Goal: Task Accomplishment & Management: Manage account settings

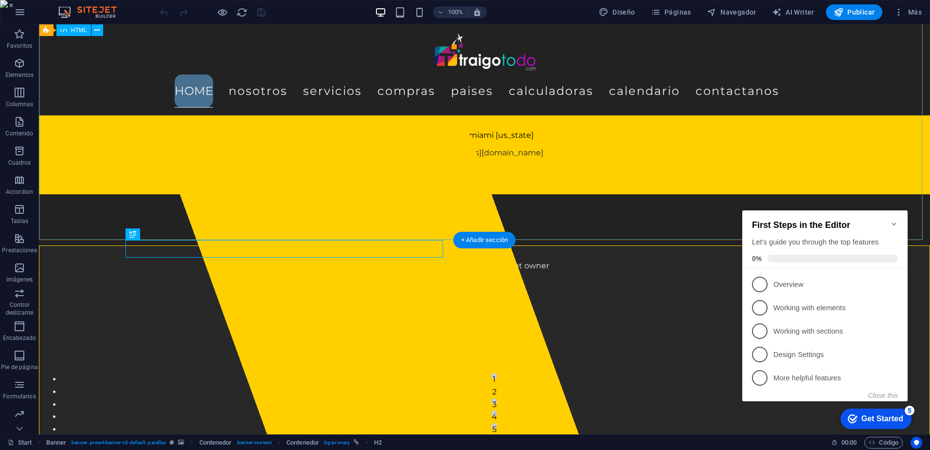
scroll to position [843, 0]
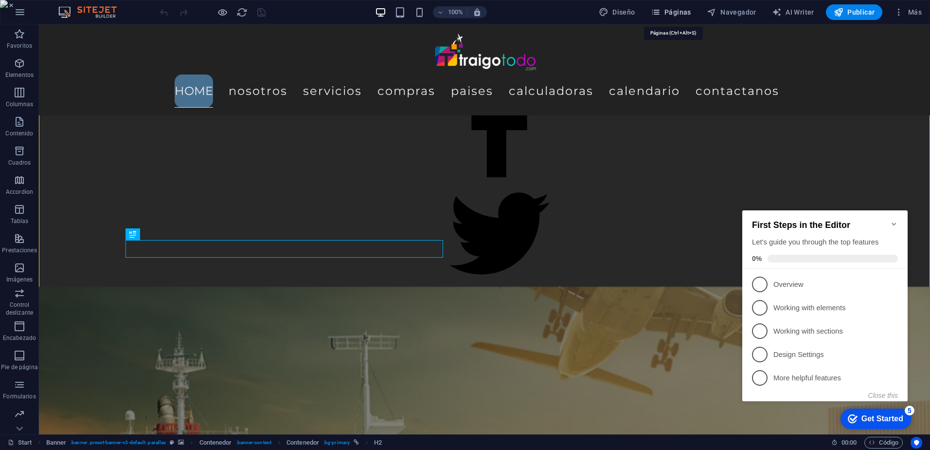
click at [683, 8] on span "Páginas" at bounding box center [671, 12] width 40 height 10
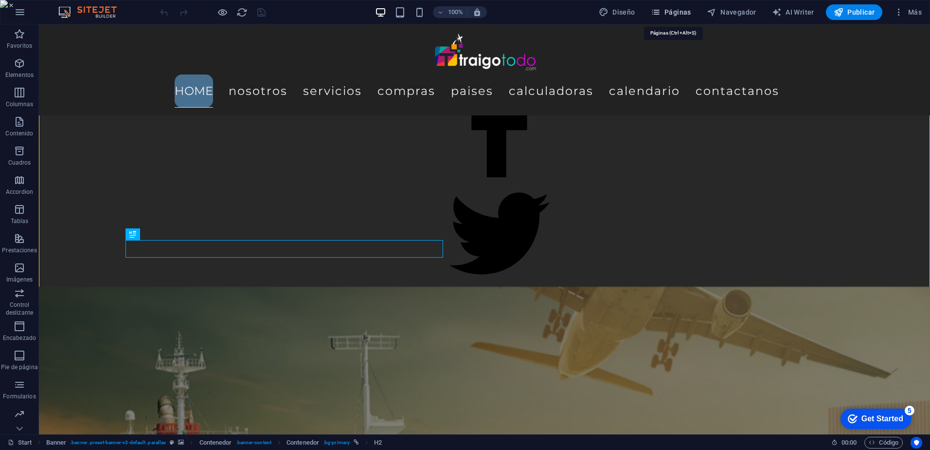
click at [683, 8] on span "Páginas" at bounding box center [671, 12] width 40 height 10
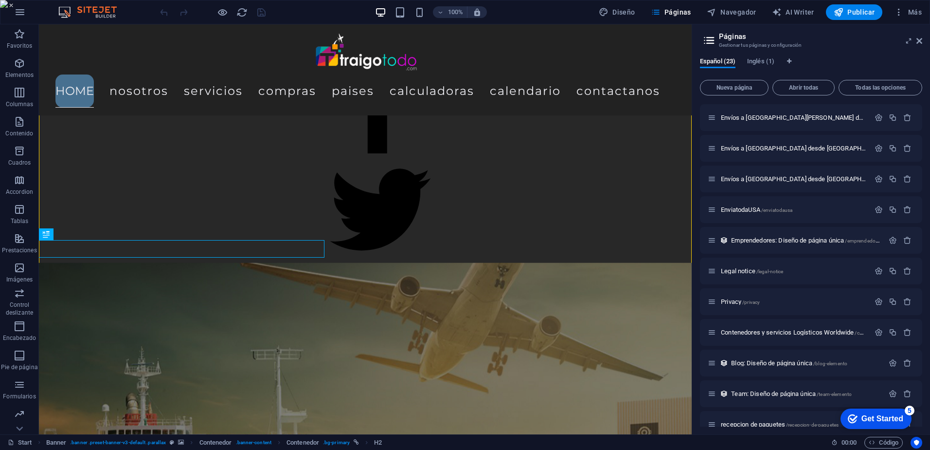
scroll to position [382, 0]
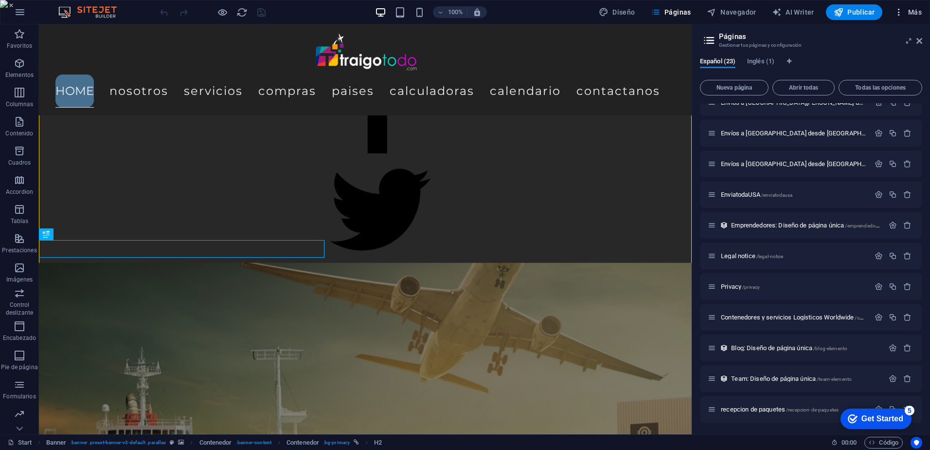
click at [910, 10] on span "Más" at bounding box center [908, 12] width 28 height 10
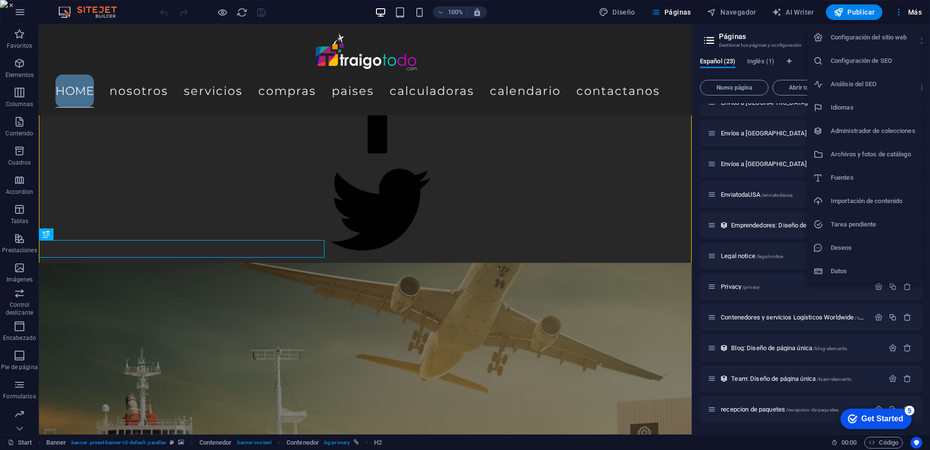
click at [865, 79] on h6 "Análisis del SEO" at bounding box center [873, 84] width 85 height 12
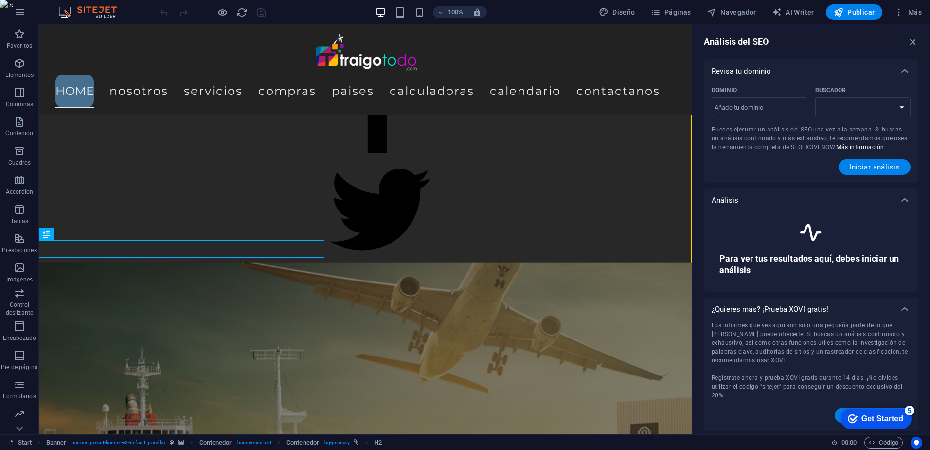
select select "[DOMAIN_NAME]"
click at [767, 105] on input "Dominio ​" at bounding box center [760, 108] width 96 height 16
type input "[DOMAIN_NAME]"
click at [852, 162] on button "Iniciar análisis" at bounding box center [875, 167] width 72 height 16
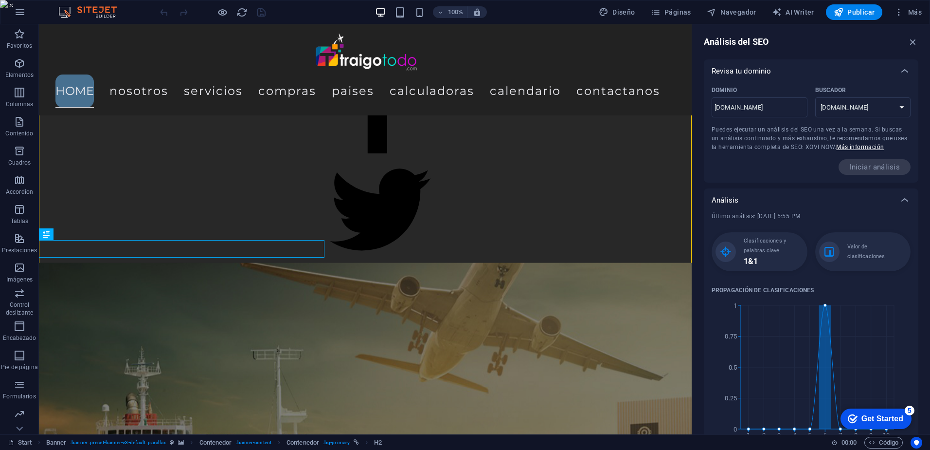
click at [783, 161] on div "Iniciar análisis" at bounding box center [811, 167] width 199 height 16
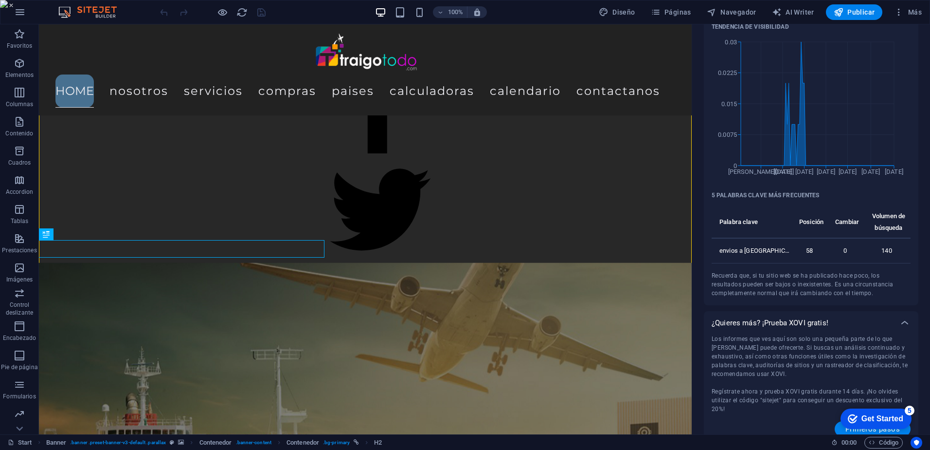
scroll to position [442, 0]
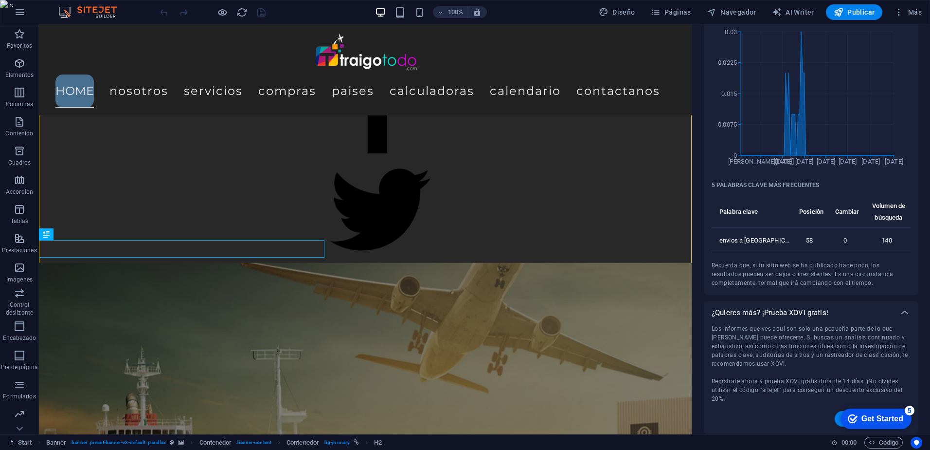
click at [883, 414] on div "Get Started" at bounding box center [883, 418] width 42 height 9
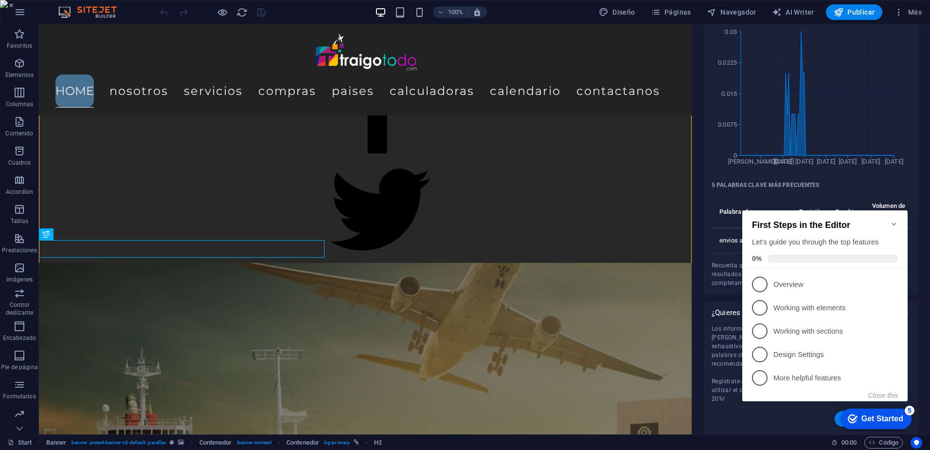
click at [896, 213] on div "First Steps in the Editor Let's guide you through the top features 0%" at bounding box center [824, 239] width 165 height 58
click at [895, 221] on icon "Minimize checklist" at bounding box center [894, 224] width 8 height 8
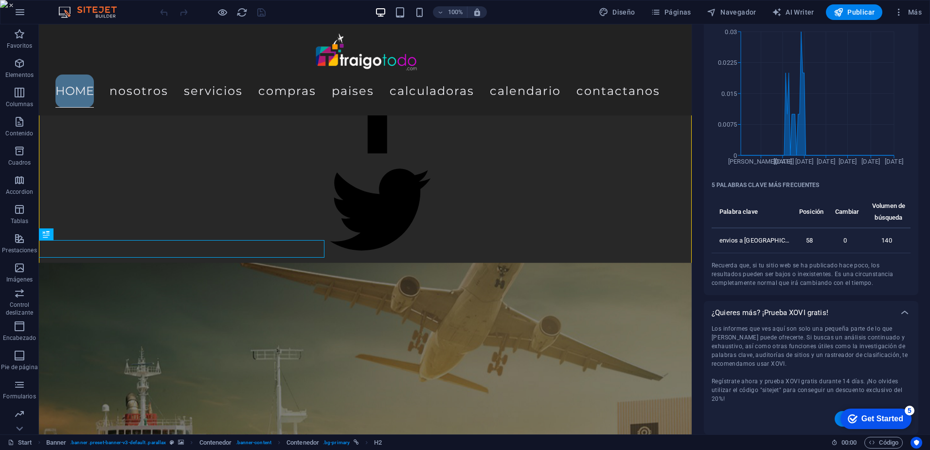
drag, startPoint x: 894, startPoint y: 410, endPoint x: 1582, endPoint y: 788, distance: 784.9
click html "checkmark Get Started 5 First Steps in the Editor Let's guide you through the t…"
click div "checkmark Get Started 5 First Steps in the Editor Let's guide you through the t…"
click at [913, 406] on div "5" at bounding box center [910, 410] width 10 height 10
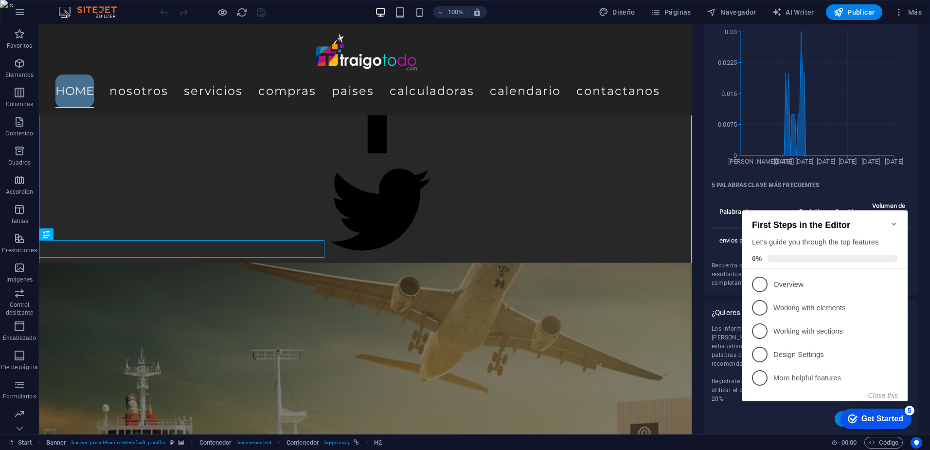
click at [891, 220] on icon "Minimize checklist" at bounding box center [894, 224] width 8 height 8
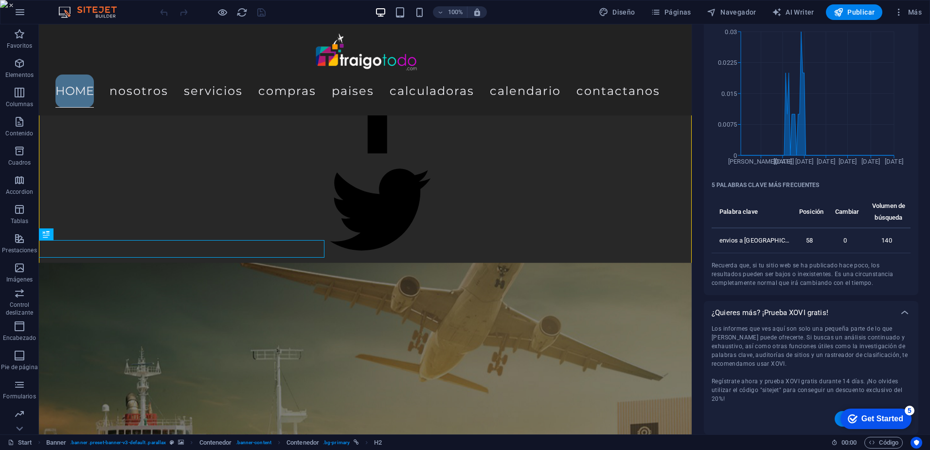
click at [795, 277] on div "Último análisis: [DATE] 5:55 PM Clasificaciones y palabras clave 1 & 1 Valor de…" at bounding box center [811, 28] width 199 height 517
click at [905, 14] on span "Más" at bounding box center [908, 12] width 28 height 10
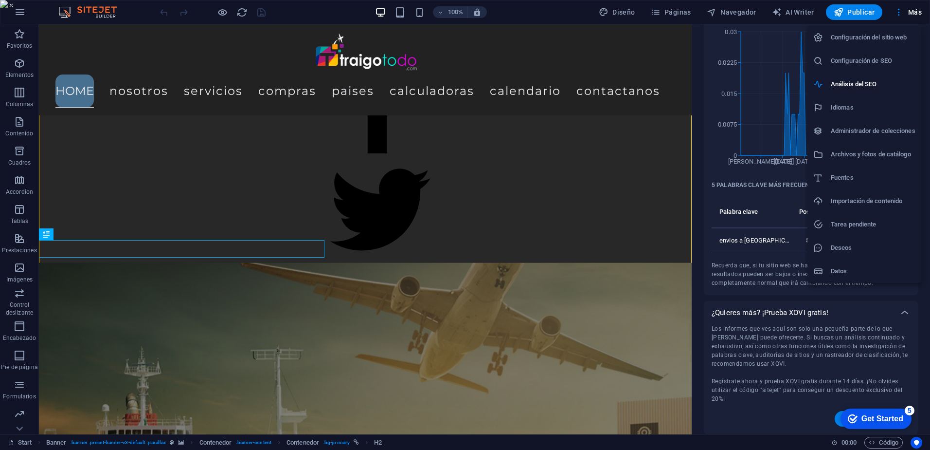
click at [865, 148] on h6 "Archivos y fotos de catálogo" at bounding box center [873, 154] width 85 height 12
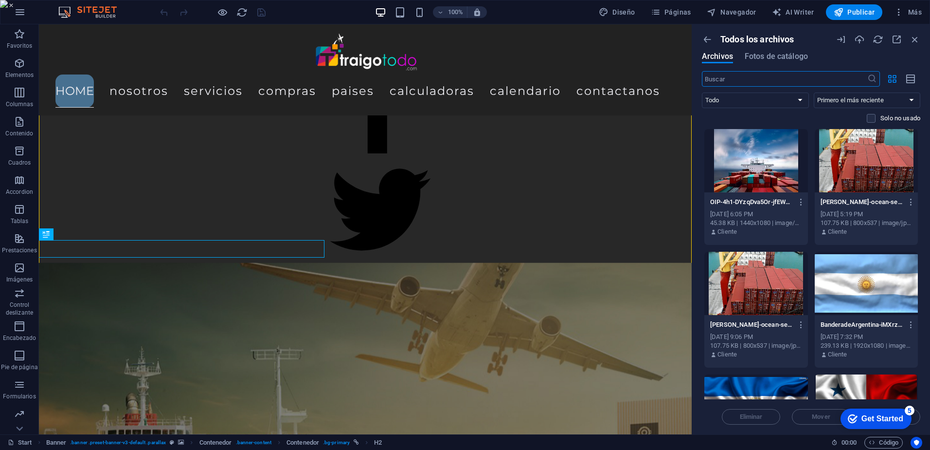
click at [777, 51] on div "Todos los archivos Archivos Fotos de catálogo" at bounding box center [811, 52] width 218 height 37
click at [765, 54] on span "Fotos de catálogo" at bounding box center [776, 57] width 63 height 12
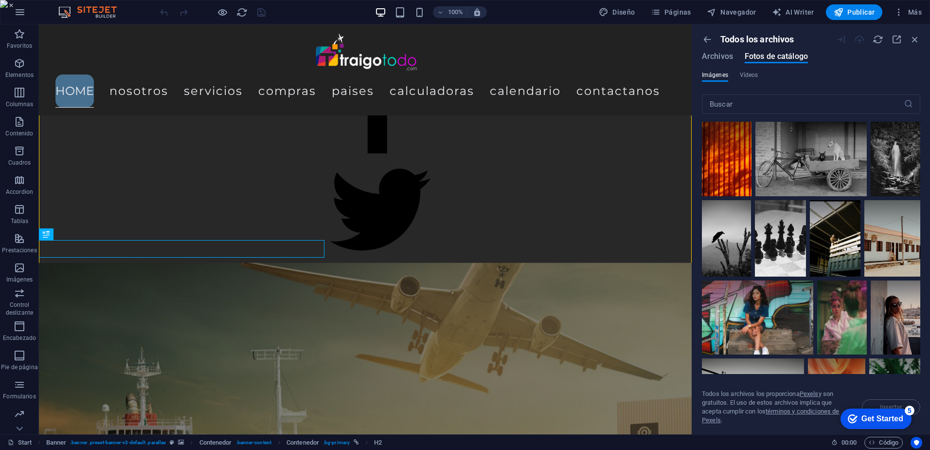
drag, startPoint x: 917, startPoint y: 130, endPoint x: 920, endPoint y: 151, distance: 21.1
click at [920, 151] on div at bounding box center [811, 248] width 218 height 252
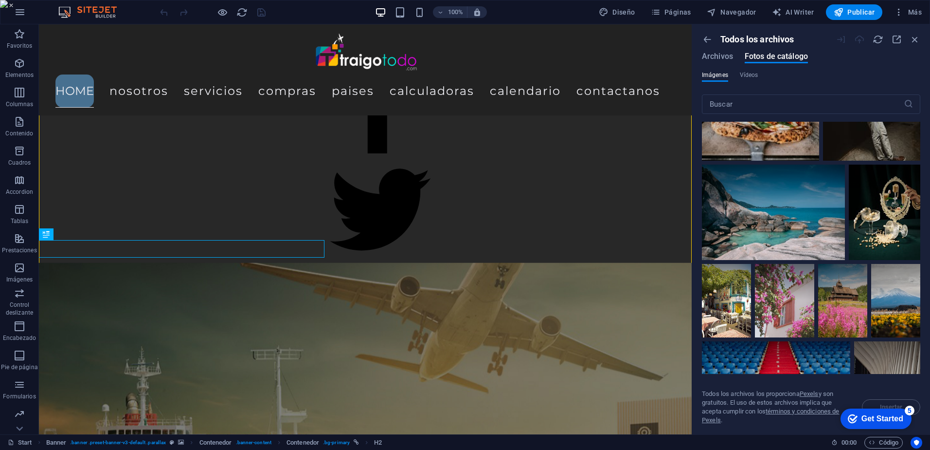
scroll to position [9260, 0]
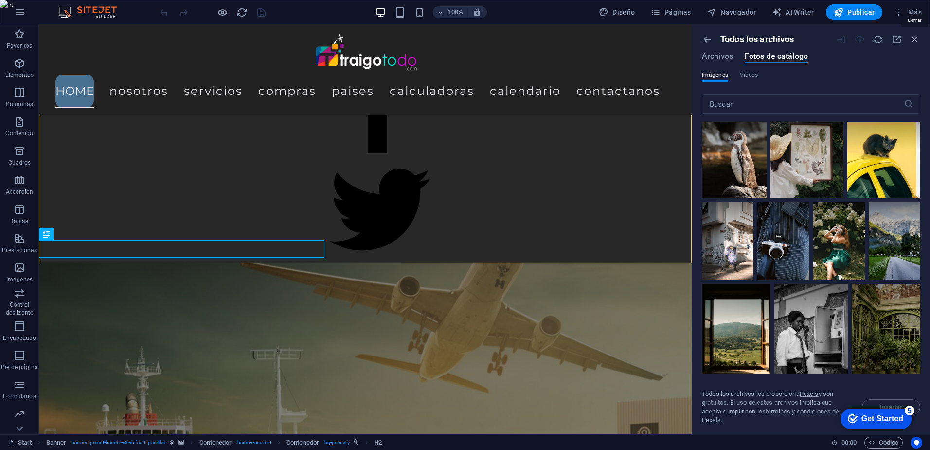
click at [912, 36] on icon "button" at bounding box center [915, 39] width 11 height 11
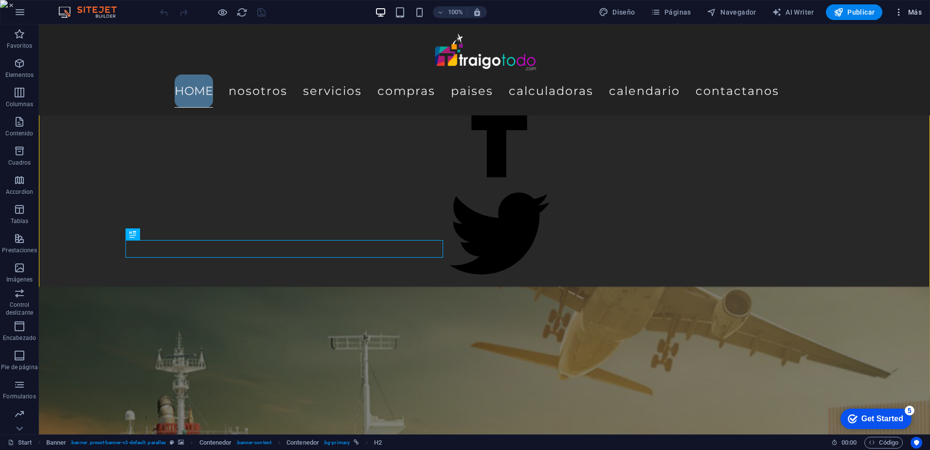
click at [913, 12] on span "Más" at bounding box center [908, 12] width 28 height 10
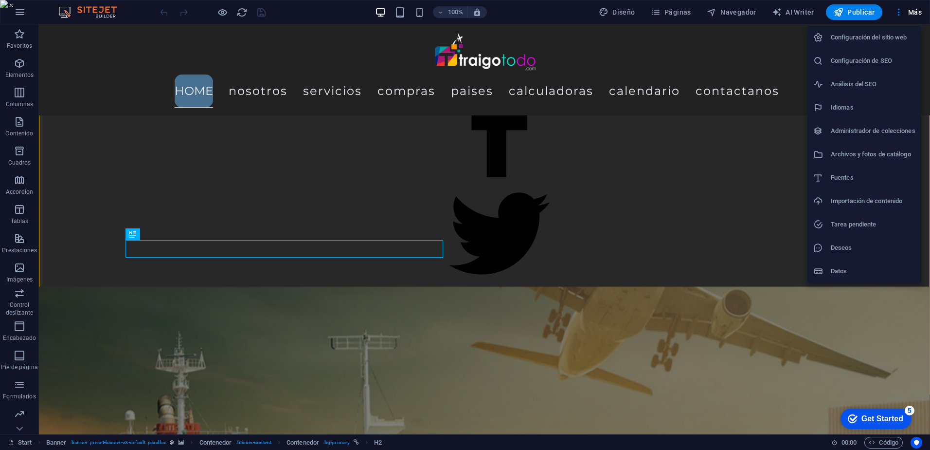
click at [869, 58] on h6 "Configuración de SEO" at bounding box center [873, 61] width 85 height 12
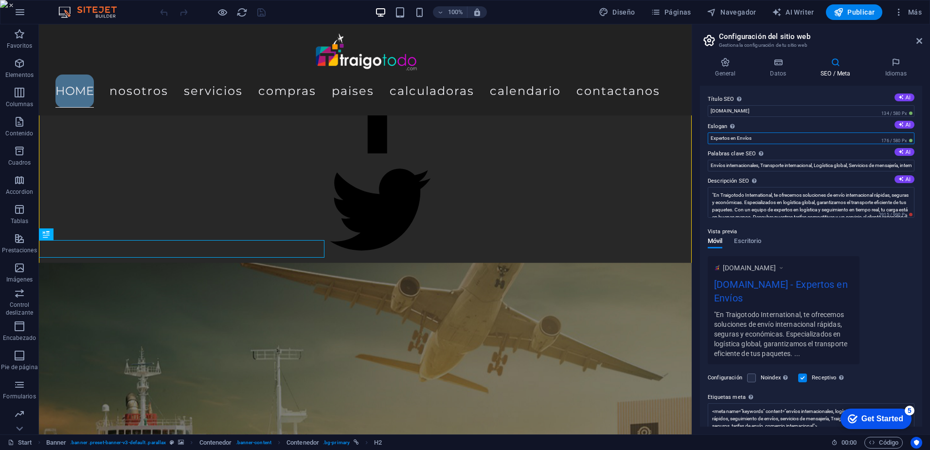
click at [773, 132] on input "Expertos en Envíos" at bounding box center [811, 138] width 207 height 12
type input "Expertos en Envíos y Mas que familia"
drag, startPoint x: 920, startPoint y: 276, endPoint x: 925, endPoint y: 343, distance: 67.3
click at [925, 343] on div "General Datos SEO / Meta Idiomas Nombre del sitio web Traigotodo Logo Arrastra …" at bounding box center [811, 242] width 238 height 384
click at [919, 319] on div "Título SEO El título de tu sitio web. Elige algo que destaque en los resultados…" at bounding box center [811, 256] width 222 height 341
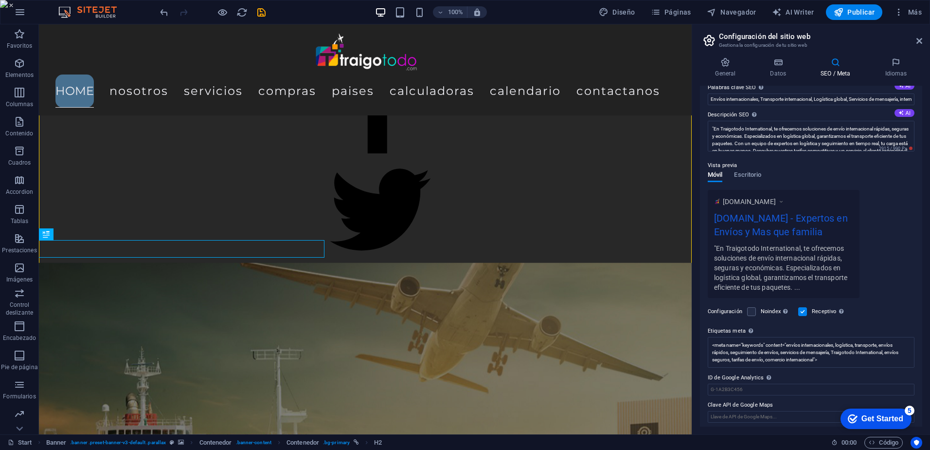
scroll to position [70, 0]
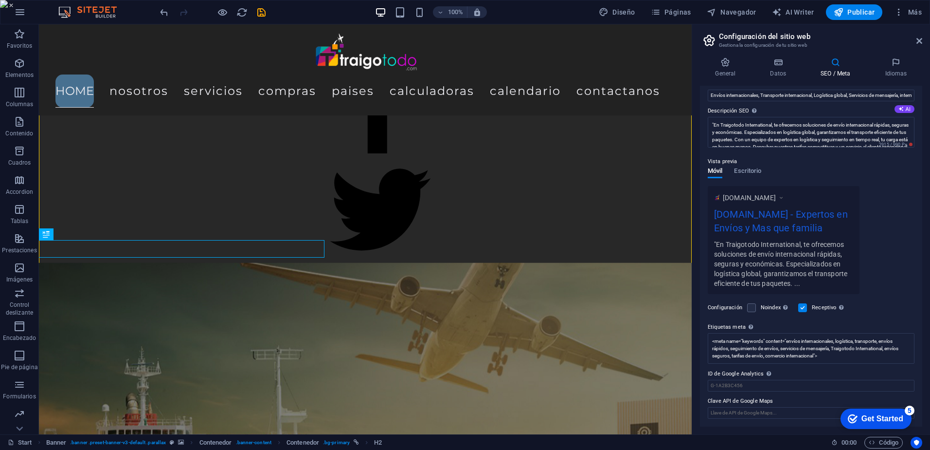
drag, startPoint x: 930, startPoint y: 141, endPoint x: 932, endPoint y: 153, distance: 12.3
click at [930, 153] on html "Traigotodo International Start (es) Favoritos Elementos Columnas Contenido Cuad…" at bounding box center [465, 225] width 930 height 450
drag, startPoint x: 918, startPoint y: 202, endPoint x: 920, endPoint y: 211, distance: 8.9
click at [920, 211] on div "Título SEO El título de tu sitio web. Elige algo que destaque en los resultados…" at bounding box center [811, 256] width 222 height 341
drag, startPoint x: 705, startPoint y: 369, endPoint x: 756, endPoint y: 371, distance: 51.1
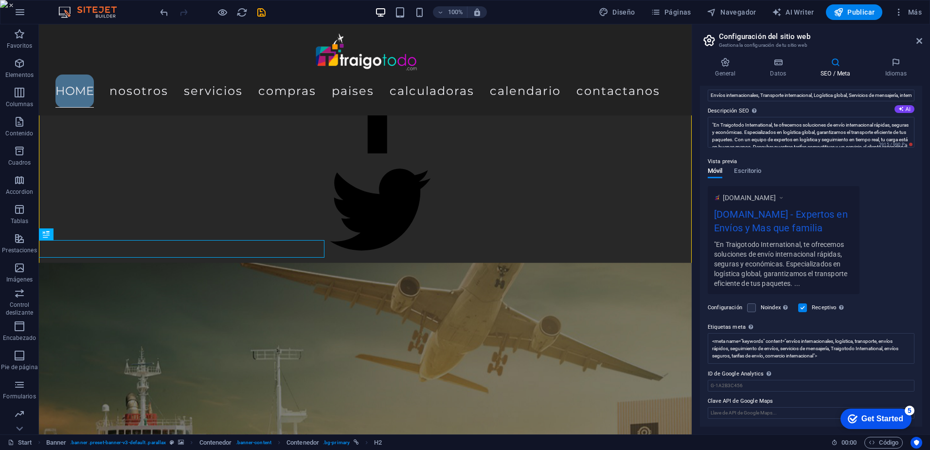
click at [756, 371] on div "Título SEO El título de tu sitio web. Elige algo que destaque en los resultados…" at bounding box center [811, 256] width 222 height 341
click at [785, 384] on input "ID de Google Analytics Añada únicamente el ID de Google Analytics. Incluimos el…" at bounding box center [811, 385] width 207 height 12
paste input "G-3FVV54Q101"
type input "G-3FVV54Q101"
drag, startPoint x: 919, startPoint y: 287, endPoint x: 921, endPoint y: 292, distance: 6.2
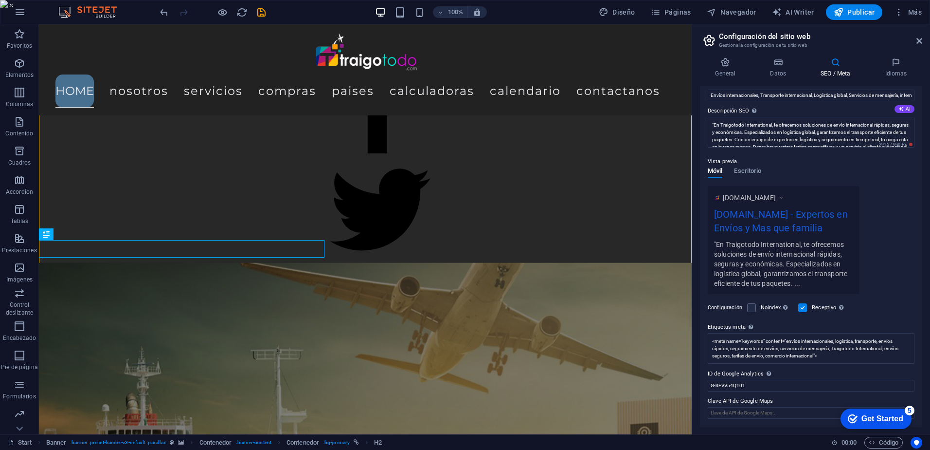
click at [921, 292] on div "Título SEO El título de tu sitio web. Elige algo que destaque en los resultados…" at bounding box center [811, 256] width 222 height 341
drag, startPoint x: 880, startPoint y: 410, endPoint x: 747, endPoint y: 428, distance: 134.0
click html "checkmark Get Started 5 First Steps in the Editor Let's guide you through the t…"
click at [890, 416] on div "Get Started" at bounding box center [883, 418] width 42 height 9
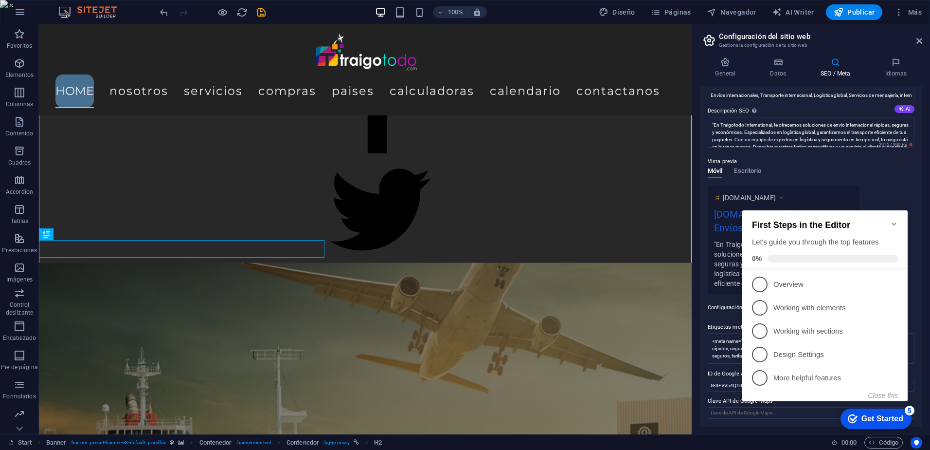
click at [894, 221] on icon "Minimize checklist" at bounding box center [894, 224] width 8 height 8
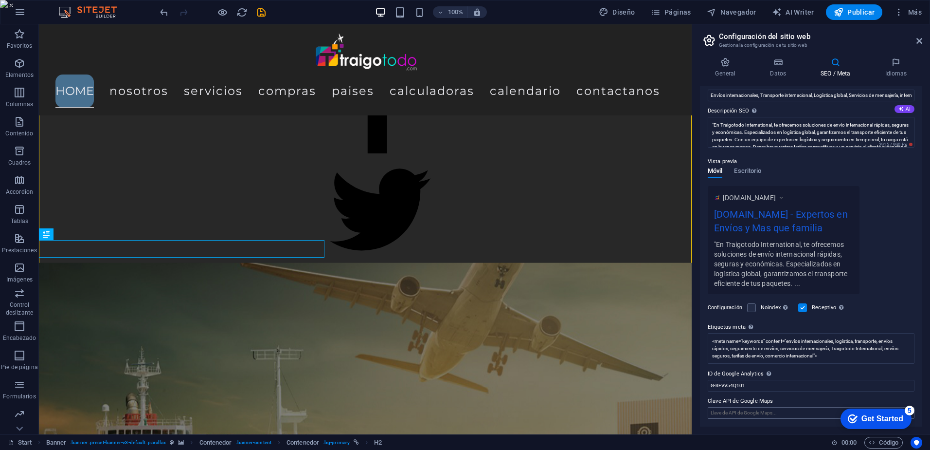
click at [762, 414] on input "Clave API de Google Maps" at bounding box center [811, 413] width 207 height 12
click at [881, 306] on div "Configuración Noindex Indica a los buscadores que no incluyan este sitio web en…" at bounding box center [811, 307] width 207 height 27
click at [854, 6] on button "Publicar" at bounding box center [854, 12] width 57 height 16
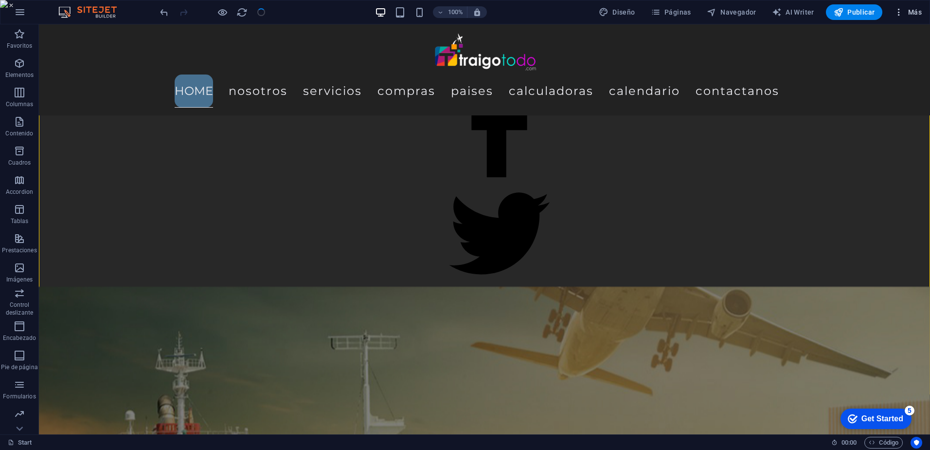
click at [898, 12] on icon "button" at bounding box center [899, 12] width 10 height 10
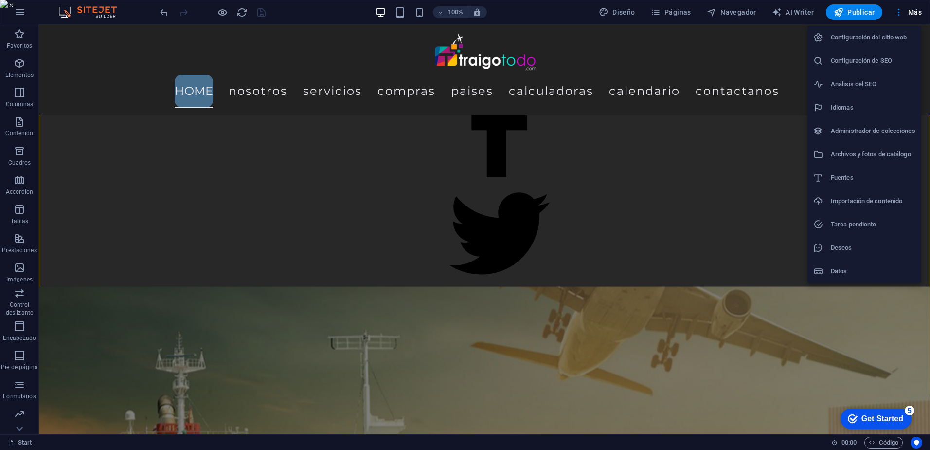
click at [869, 40] on h6 "Configuración del sitio web" at bounding box center [873, 38] width 85 height 12
